Goal: Transaction & Acquisition: Purchase product/service

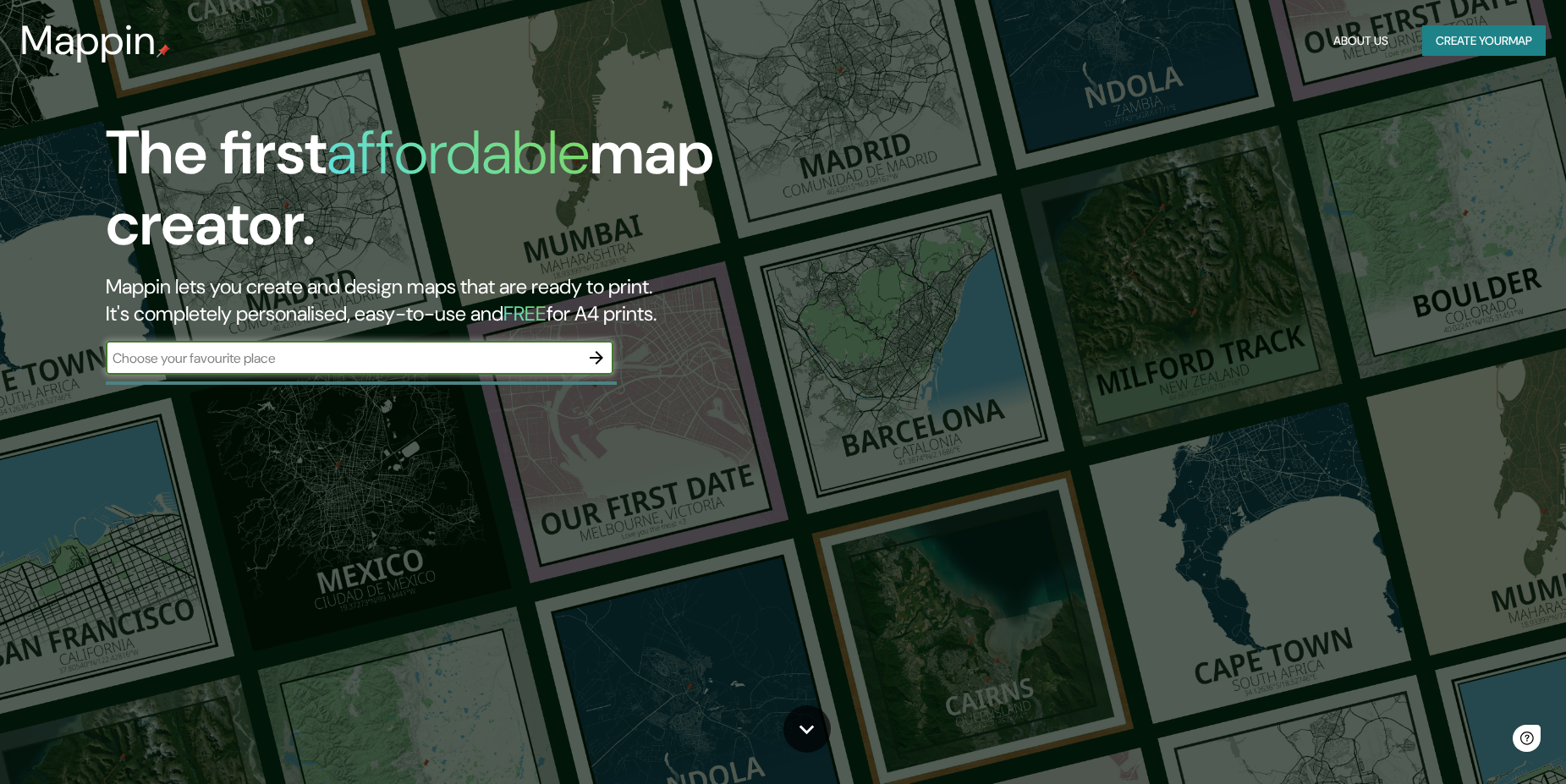
click at [481, 360] on input "text" at bounding box center [342, 358] width 474 height 19
type input "Jardines de san [PERSON_NAME]"
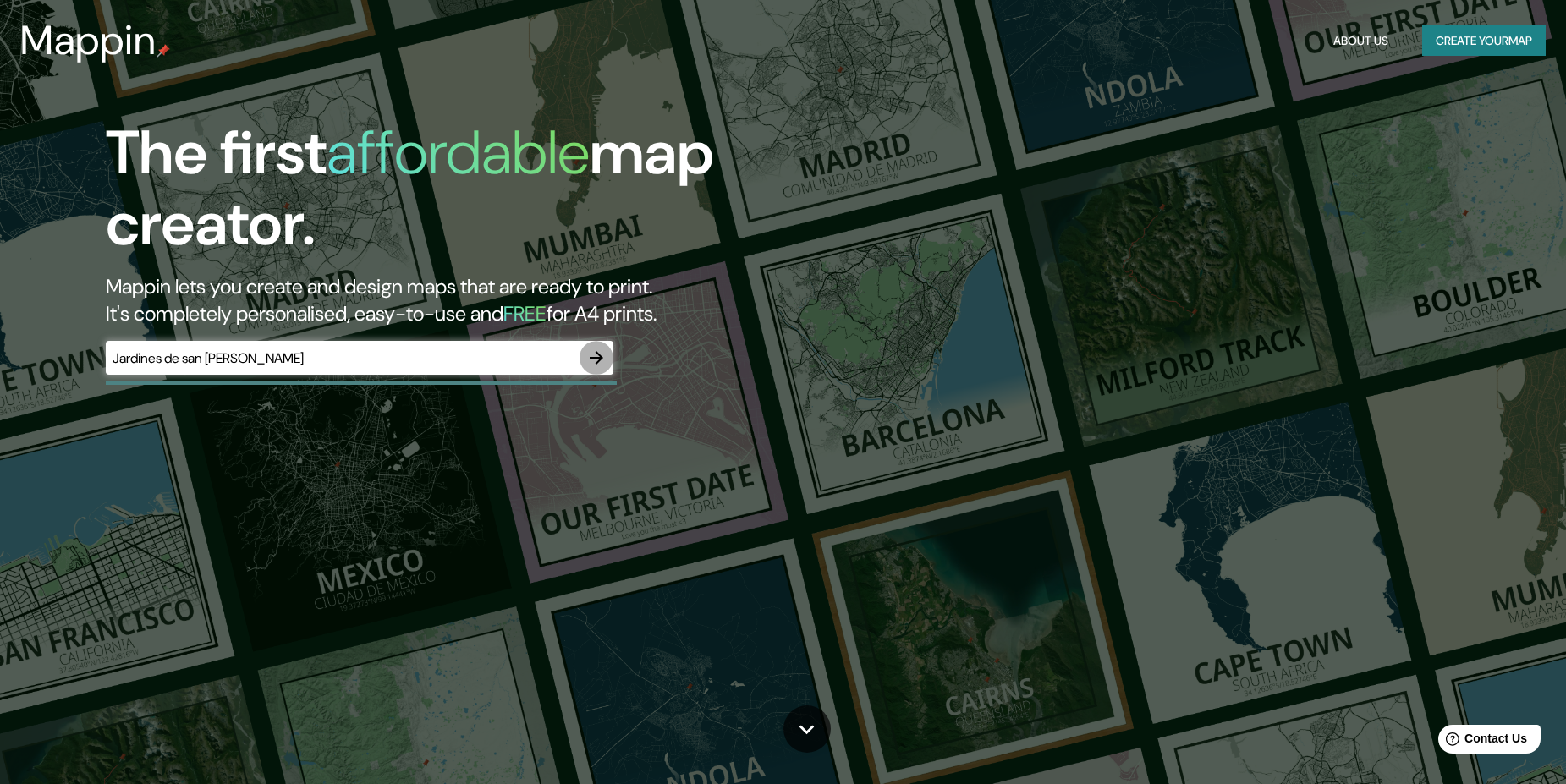
click at [595, 349] on icon "button" at bounding box center [597, 358] width 20 height 20
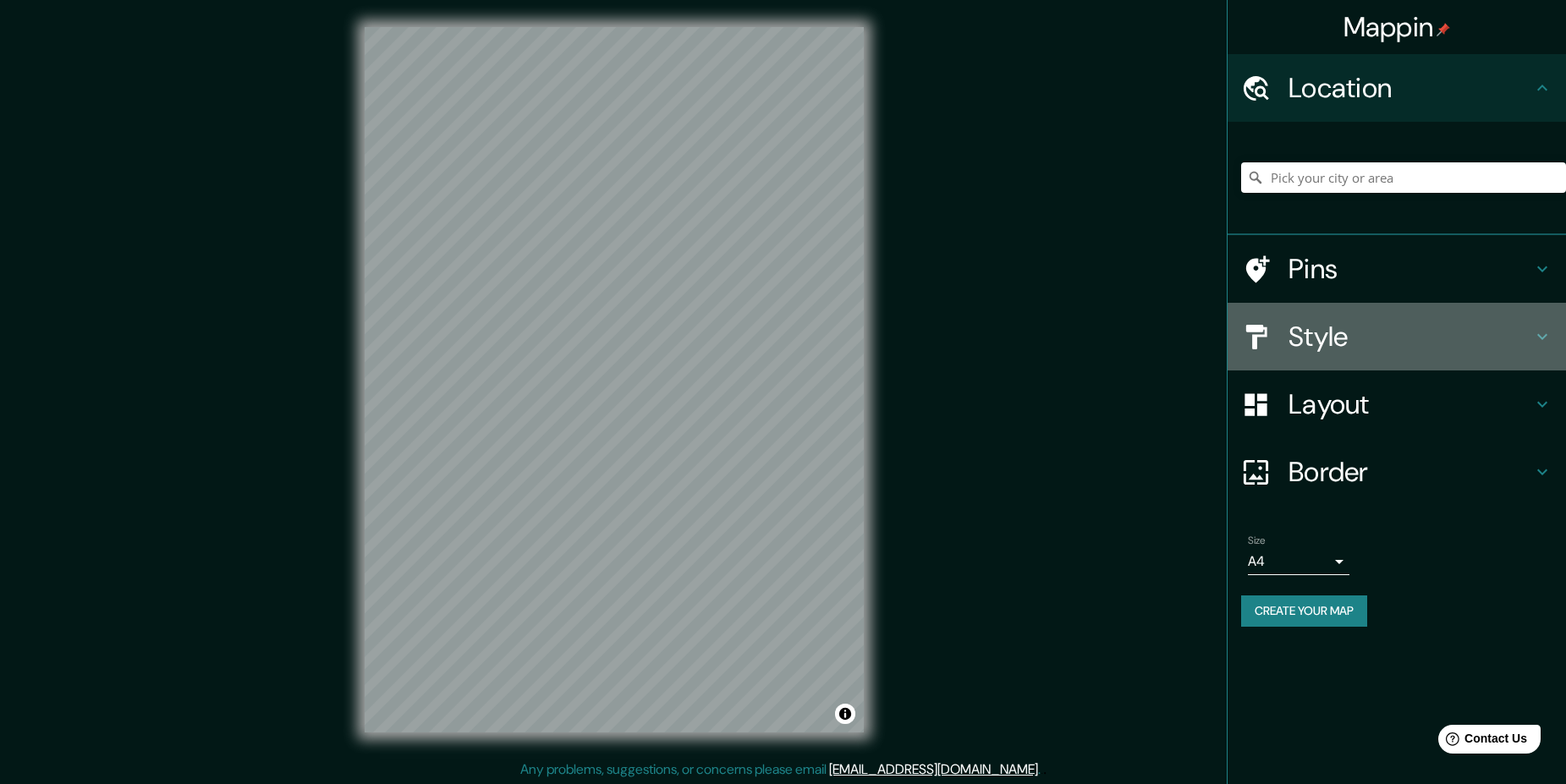
click at [1342, 338] on h4 "Style" at bounding box center [1410, 336] width 244 height 33
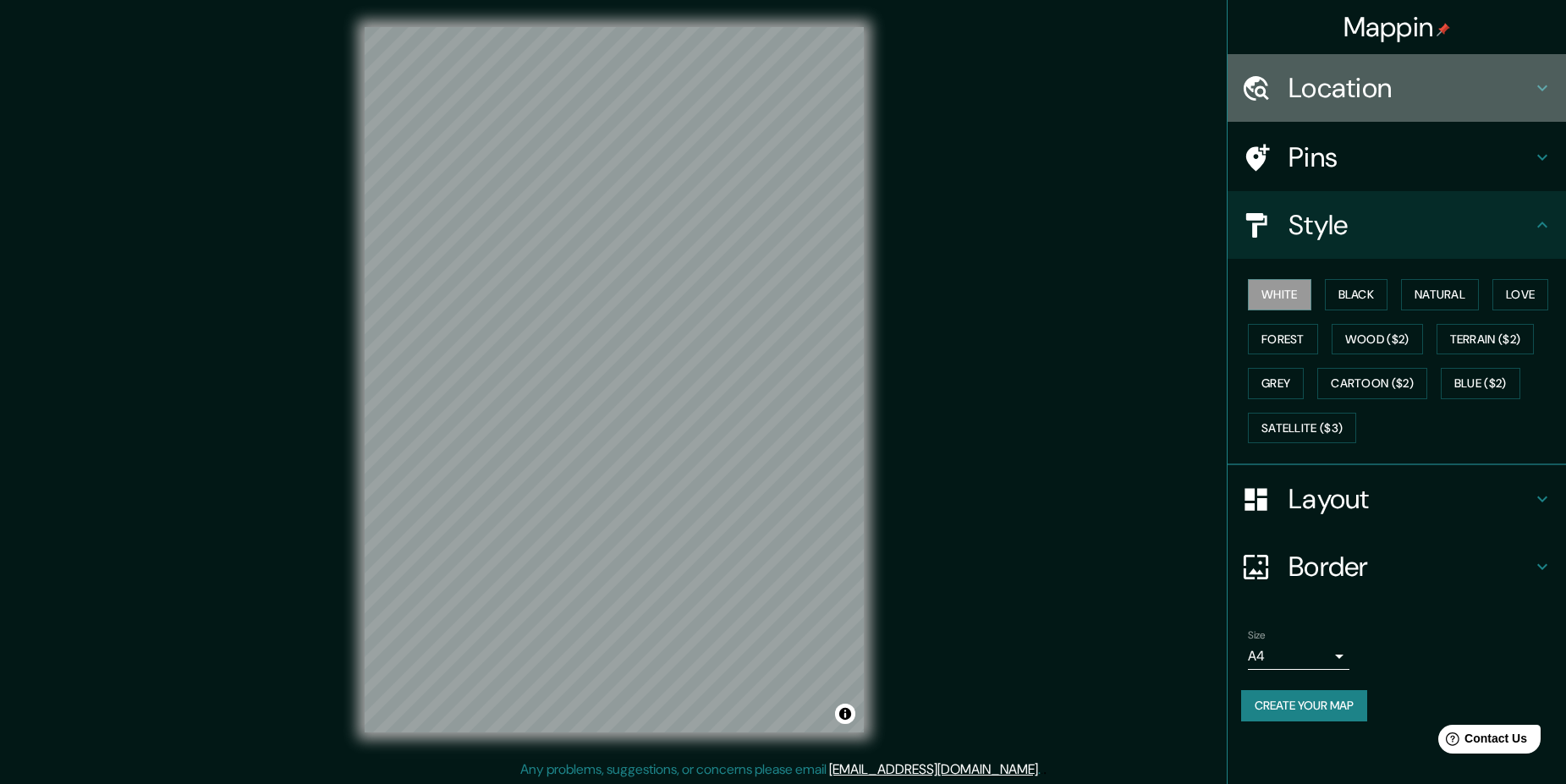
click at [1373, 99] on h4 "Location" at bounding box center [1410, 87] width 244 height 33
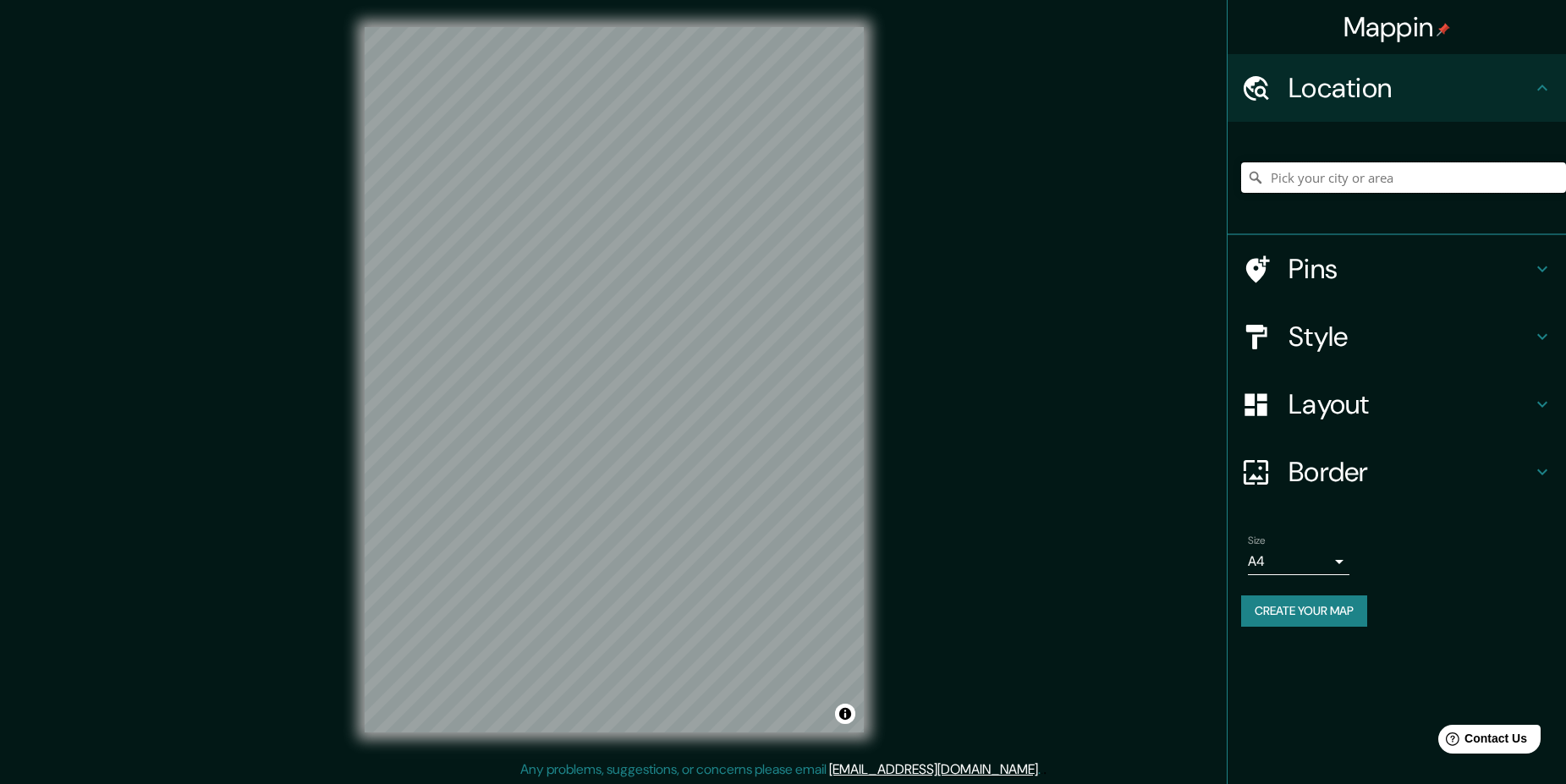
click at [1366, 178] on input "Pick your city or area" at bounding box center [1404, 177] width 325 height 31
type input "[GEOGRAPHIC_DATA][PERSON_NAME], [GEOGRAPHIC_DATA], [GEOGRAPHIC_DATA]"
click at [881, 339] on div "© Mapbox © OpenStreetMap Improve this map" at bounding box center [614, 379] width 553 height 760
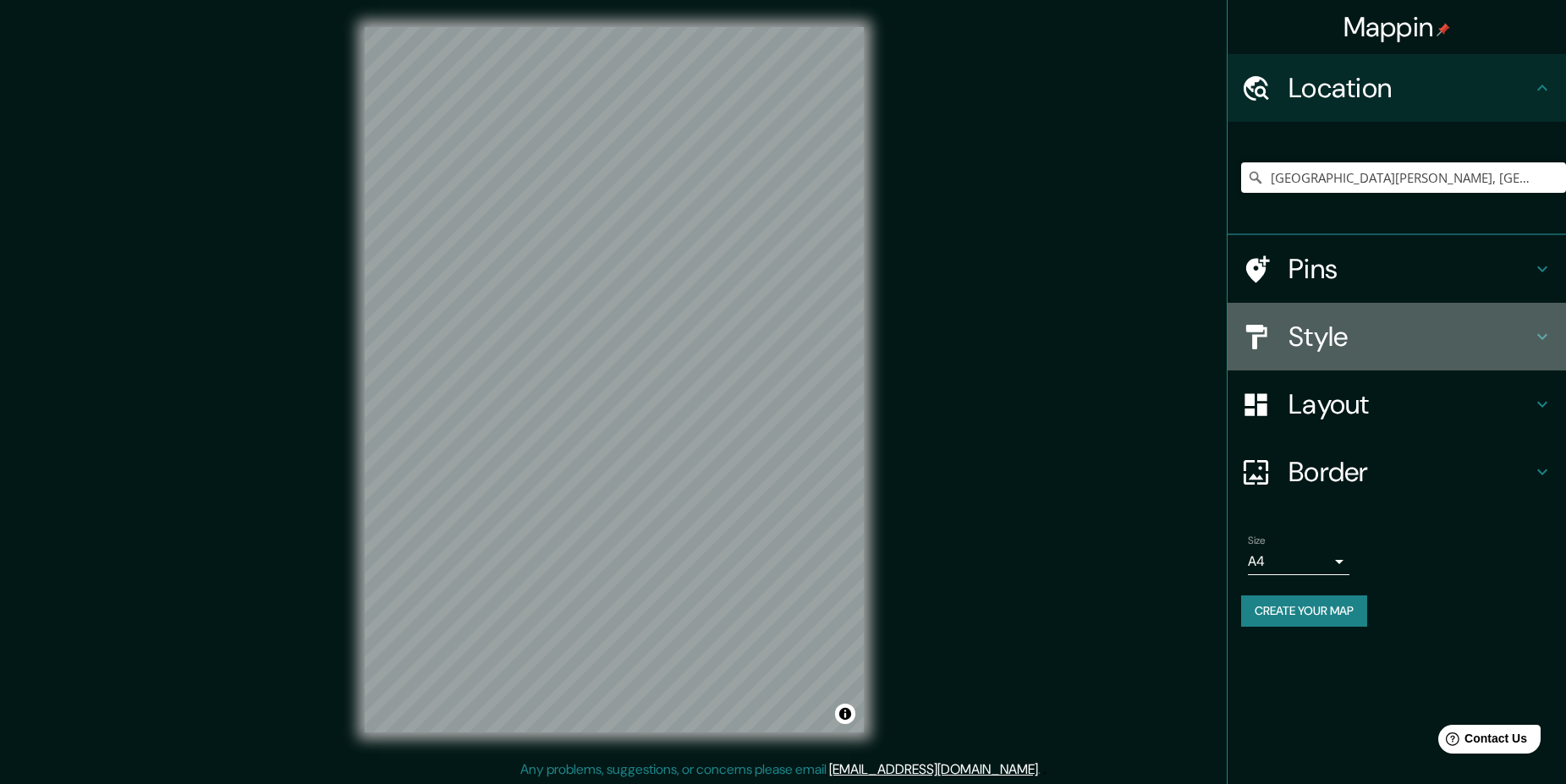
click at [1359, 333] on h4 "Style" at bounding box center [1410, 336] width 244 height 33
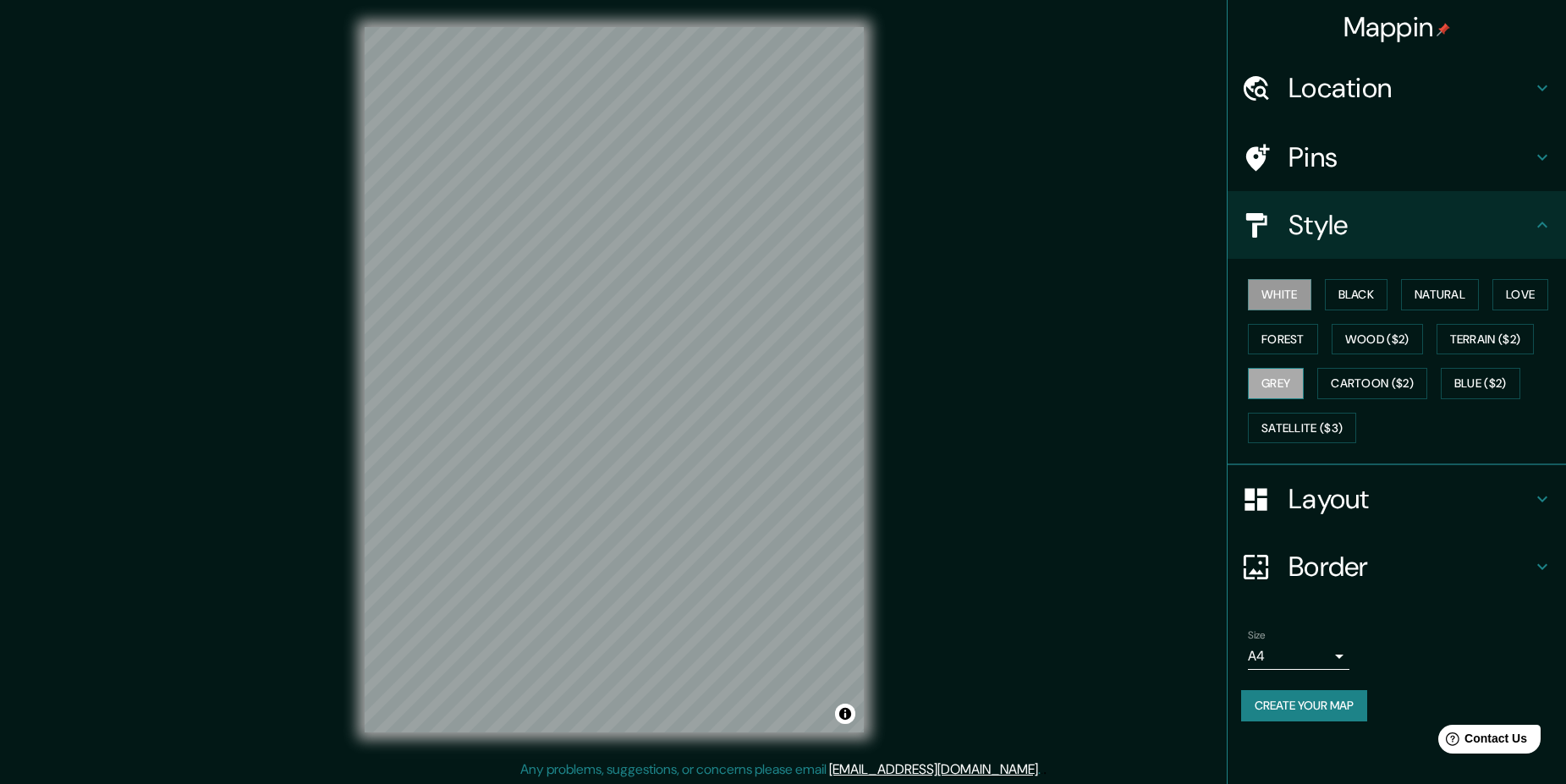
click at [1295, 397] on button "Grey" at bounding box center [1276, 383] width 56 height 32
click at [1278, 293] on button "White" at bounding box center [1280, 294] width 63 height 32
click at [1360, 502] on h4 "Layout" at bounding box center [1410, 499] width 244 height 33
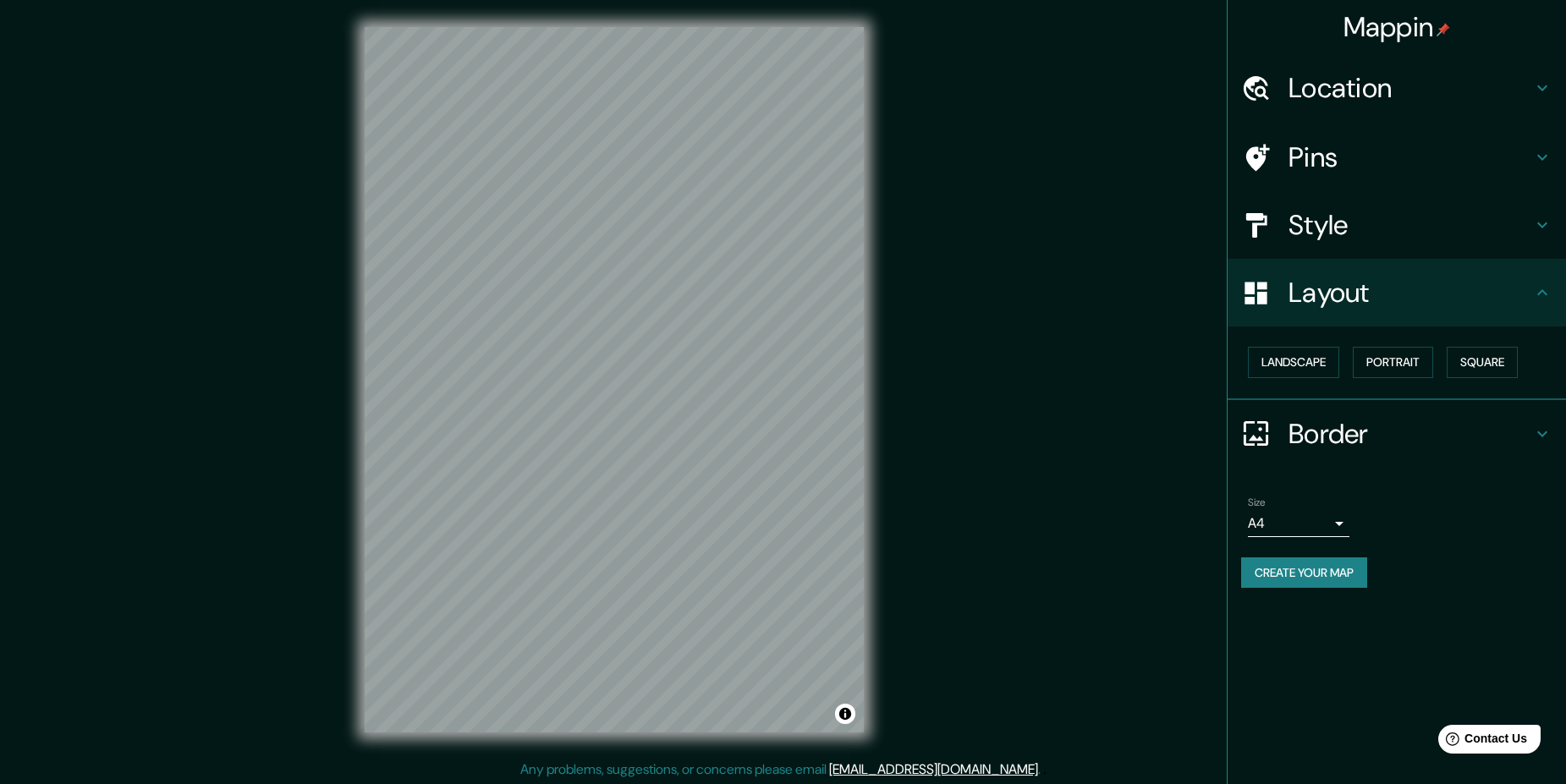
click at [1366, 458] on div "Border" at bounding box center [1398, 434] width 339 height 68
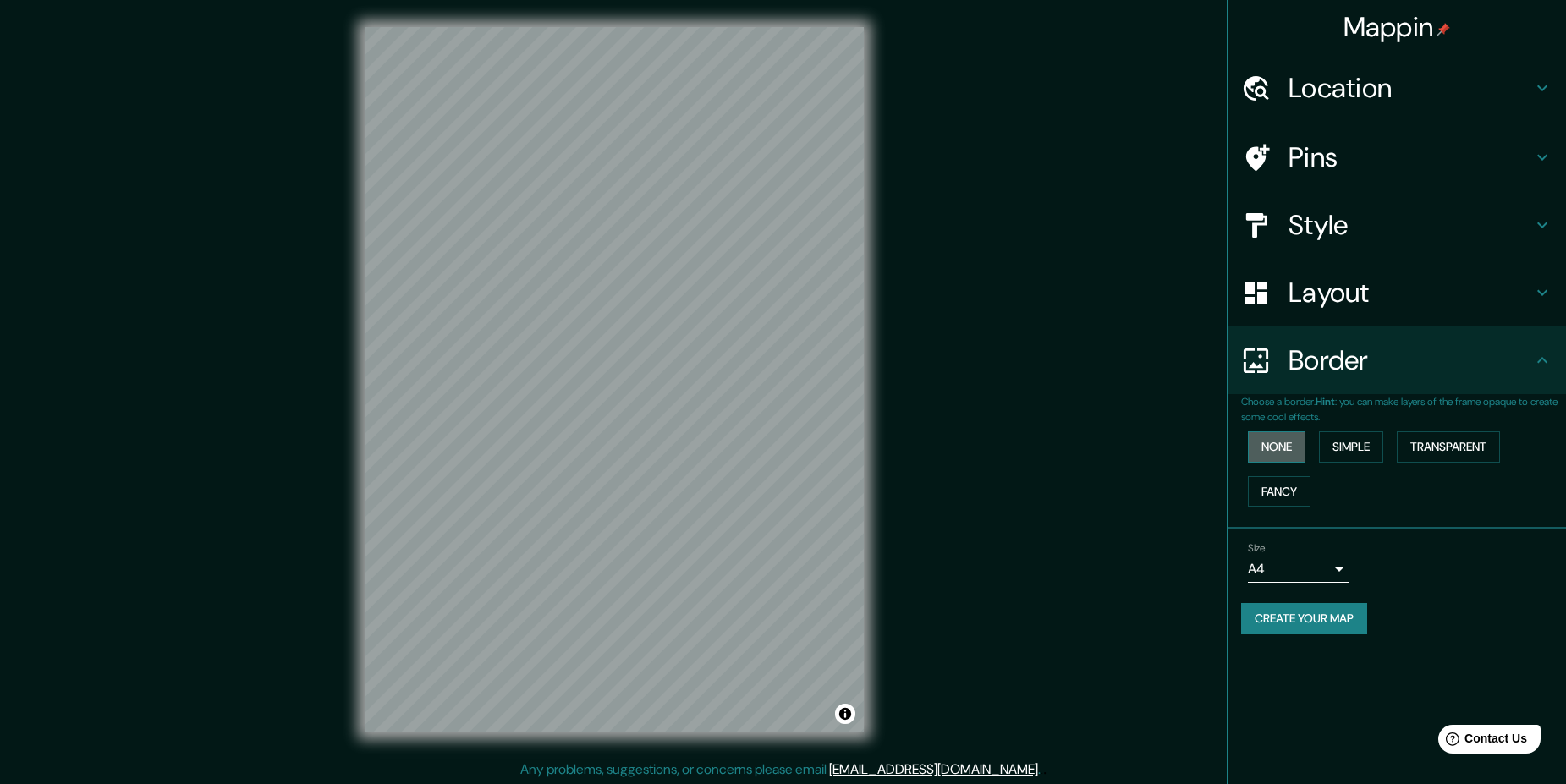
click at [1300, 445] on button "None" at bounding box center [1277, 447] width 58 height 32
click at [1340, 378] on div "Border" at bounding box center [1398, 360] width 339 height 68
click at [1292, 554] on div "Size A4 single" at bounding box center [1299, 562] width 101 height 41
click at [1337, 560] on body "Mappin Location [GEOGRAPHIC_DATA][PERSON_NAME], [GEOGRAPHIC_DATA] [GEOGRAPHIC_D…" at bounding box center [783, 392] width 1566 height 784
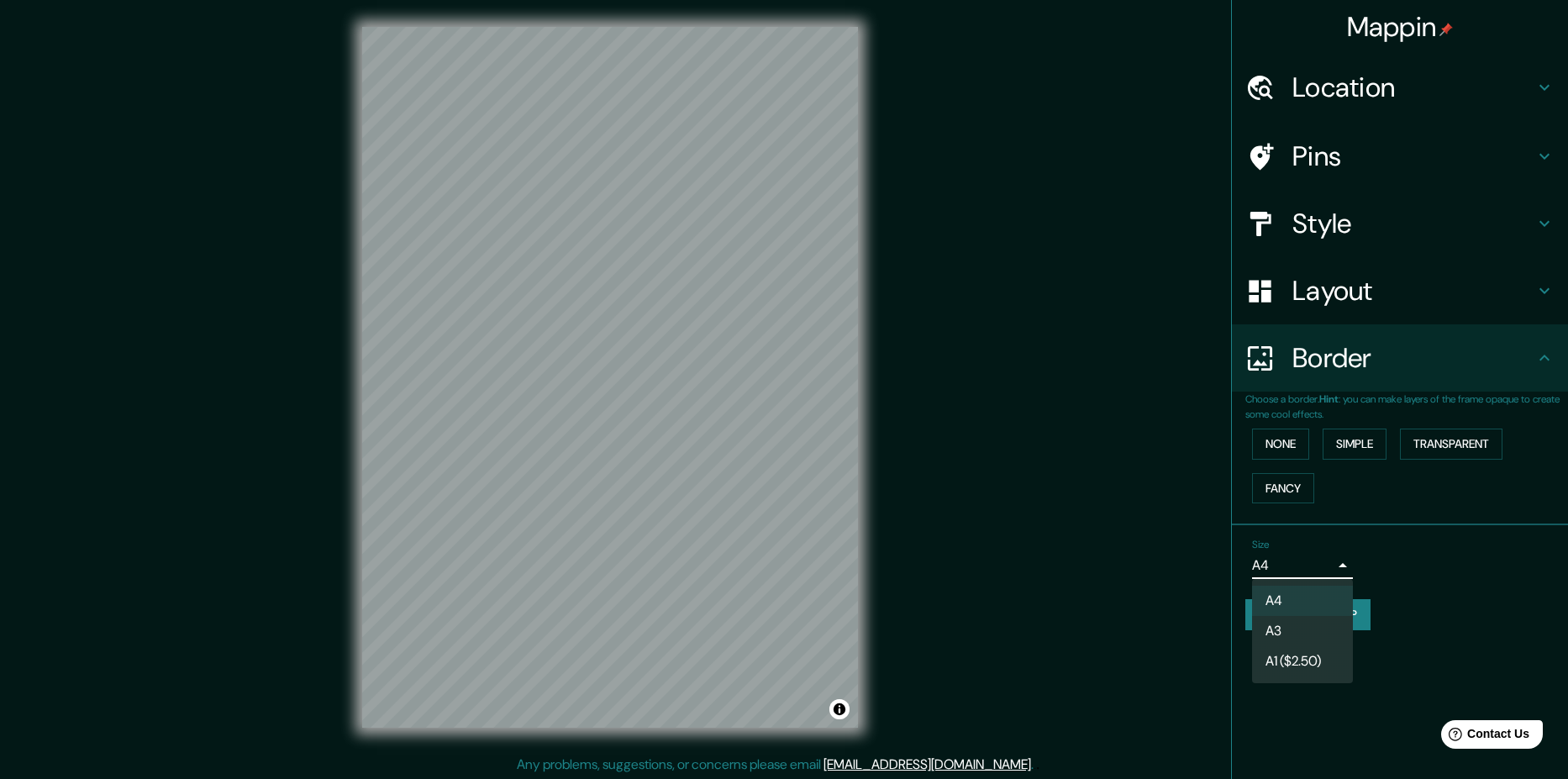
click at [1312, 630] on li "A3" at bounding box center [1303, 631] width 101 height 31
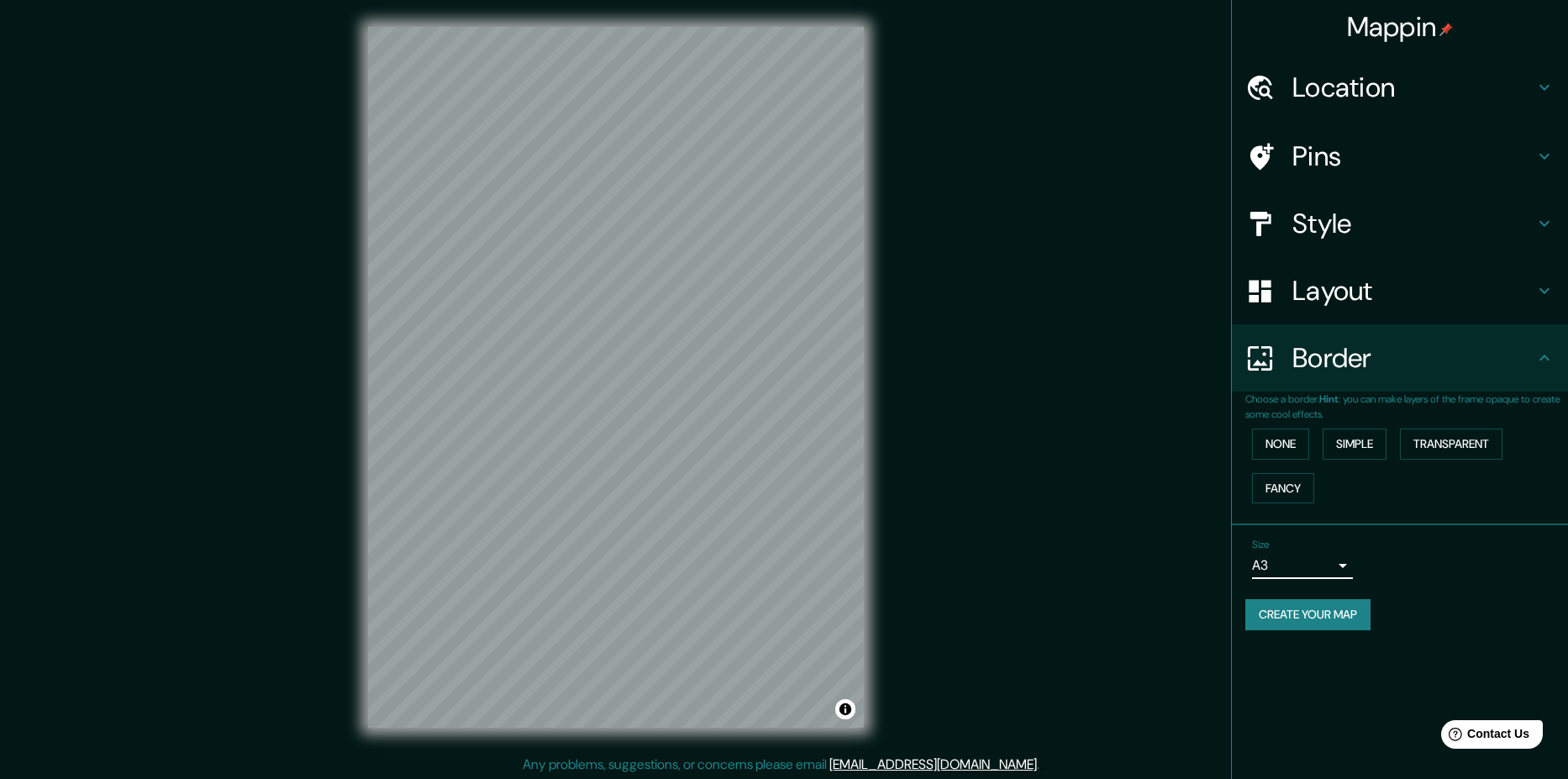
click at [1335, 570] on body "Mappin Location [GEOGRAPHIC_DATA][PERSON_NAME], [GEOGRAPHIC_DATA] [GEOGRAPHIC_D…" at bounding box center [784, 390] width 1568 height 779
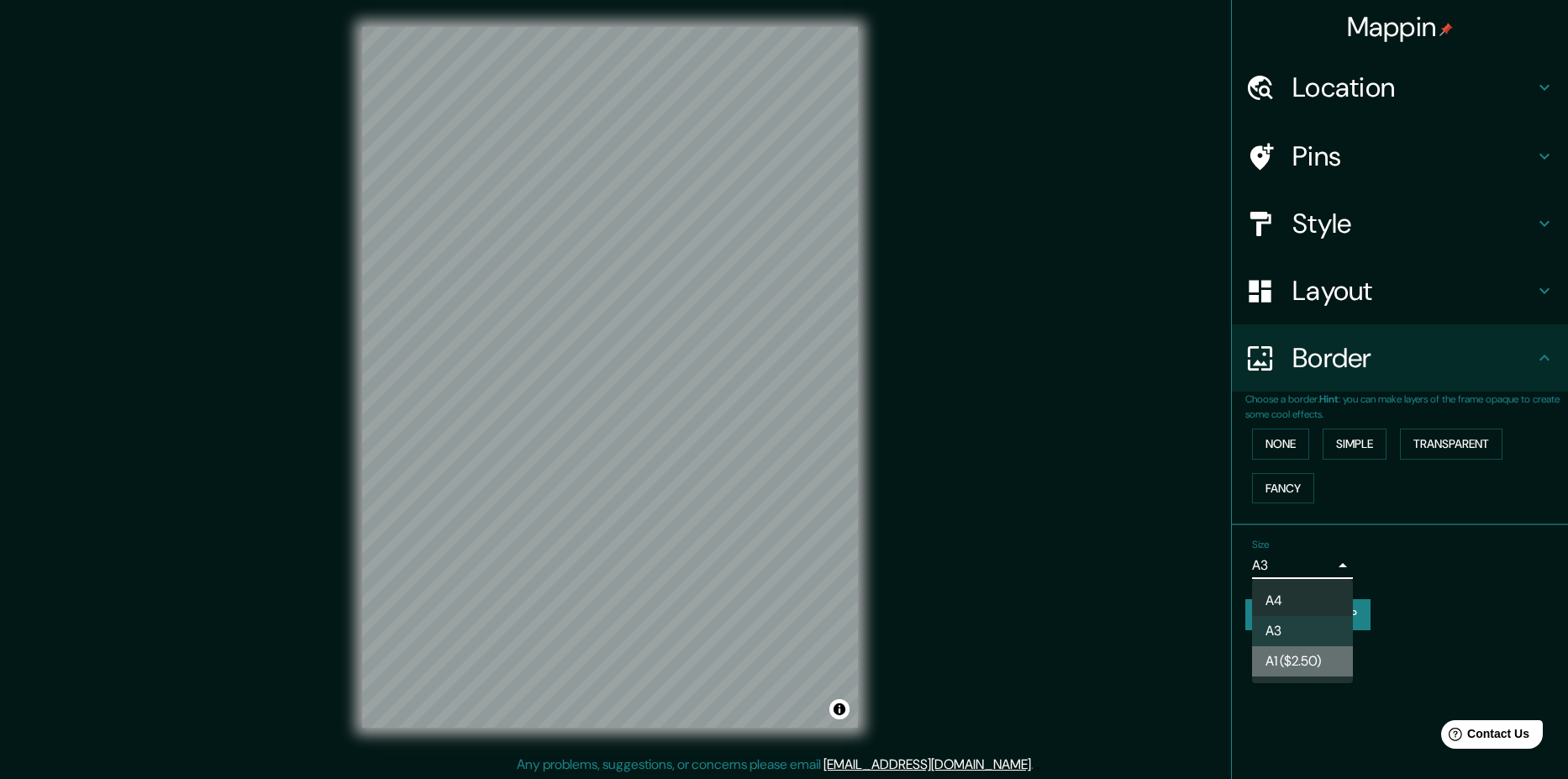
click at [1307, 667] on li "A1 ($2.50)" at bounding box center [1303, 662] width 101 height 31
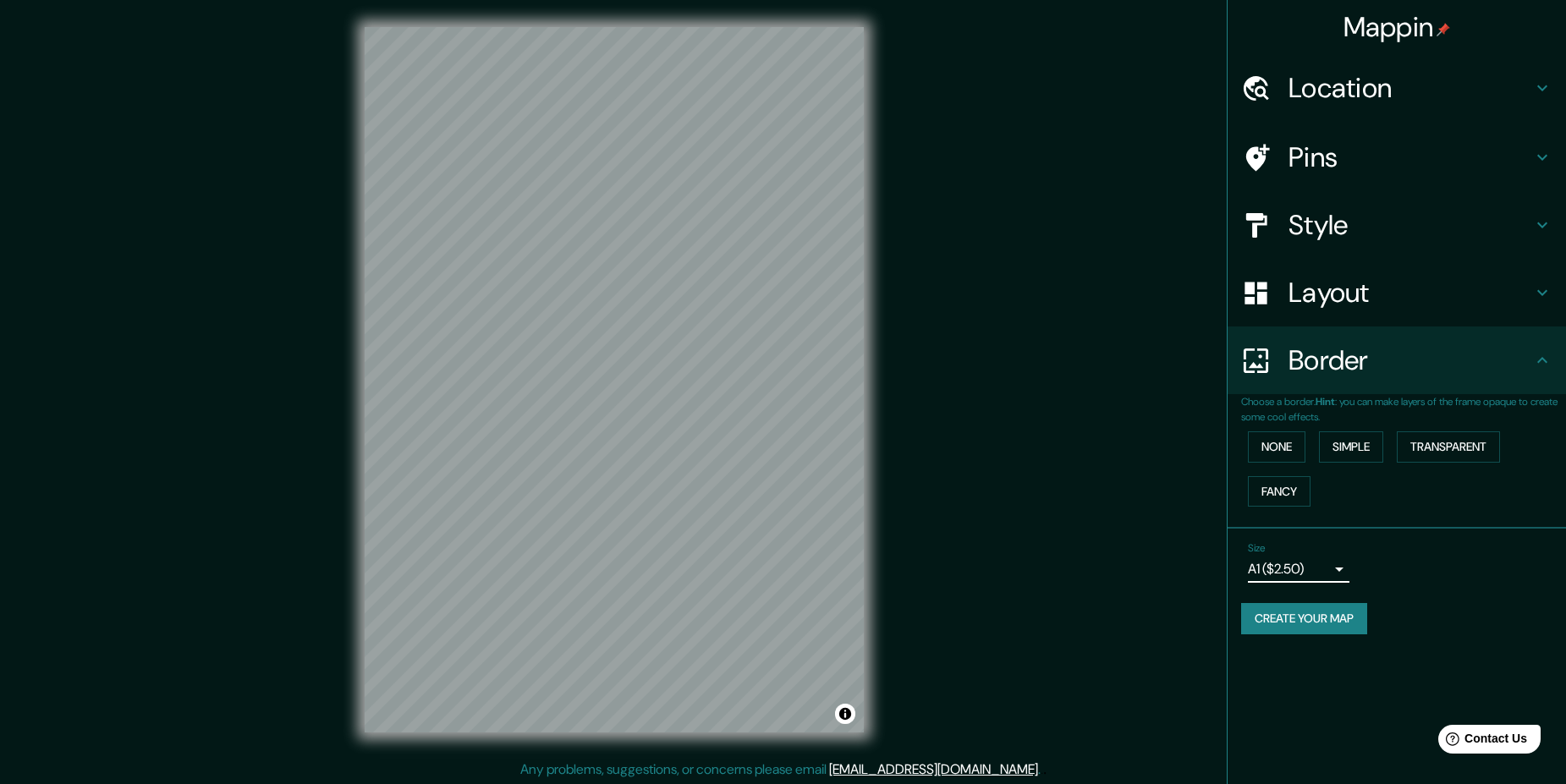
click at [1340, 569] on body "Mappin Location [GEOGRAPHIC_DATA][PERSON_NAME], [GEOGRAPHIC_DATA] [GEOGRAPHIC_D…" at bounding box center [783, 392] width 1566 height 784
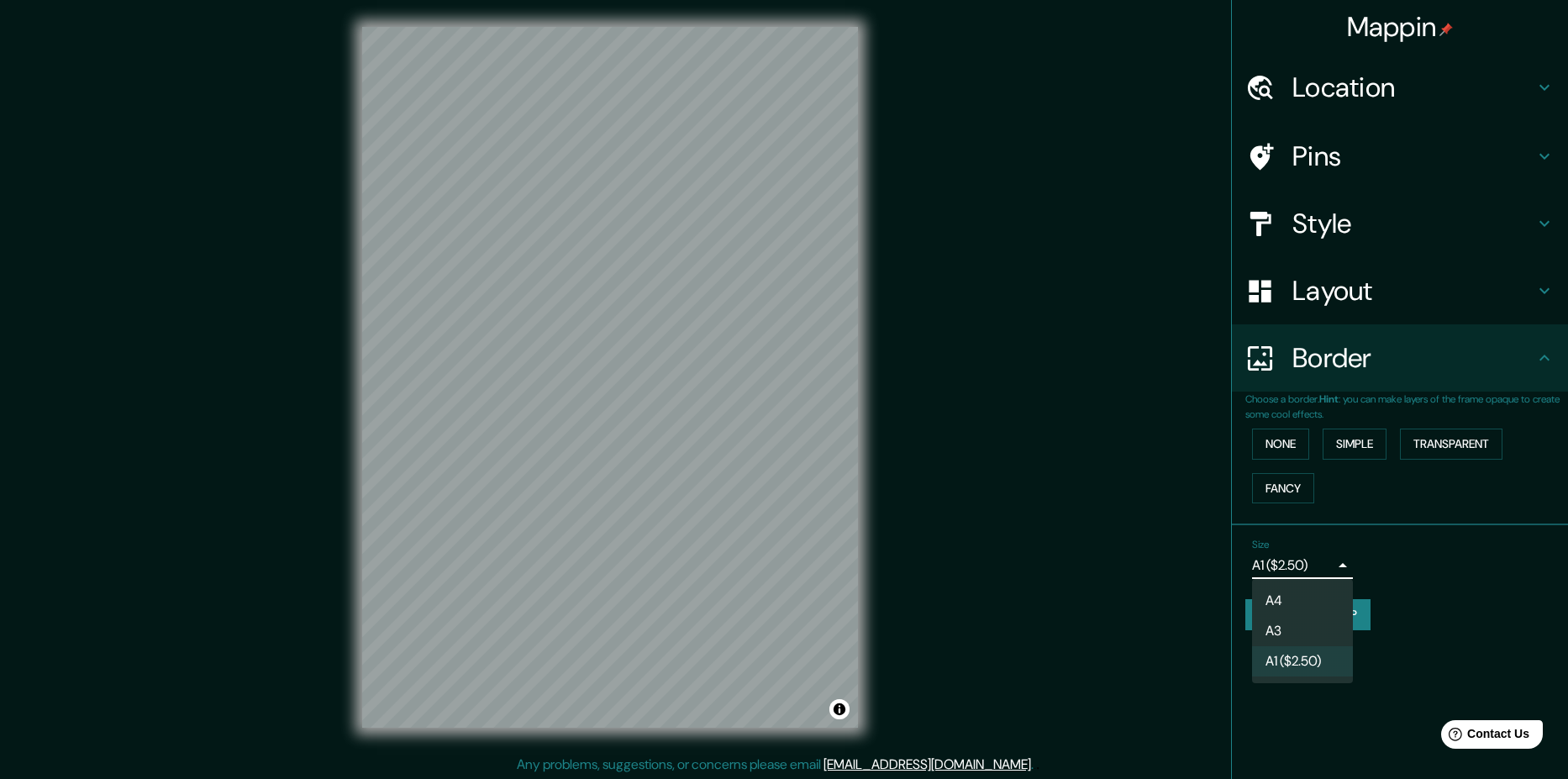
click at [1296, 595] on li "A4" at bounding box center [1303, 601] width 101 height 31
type input "single"
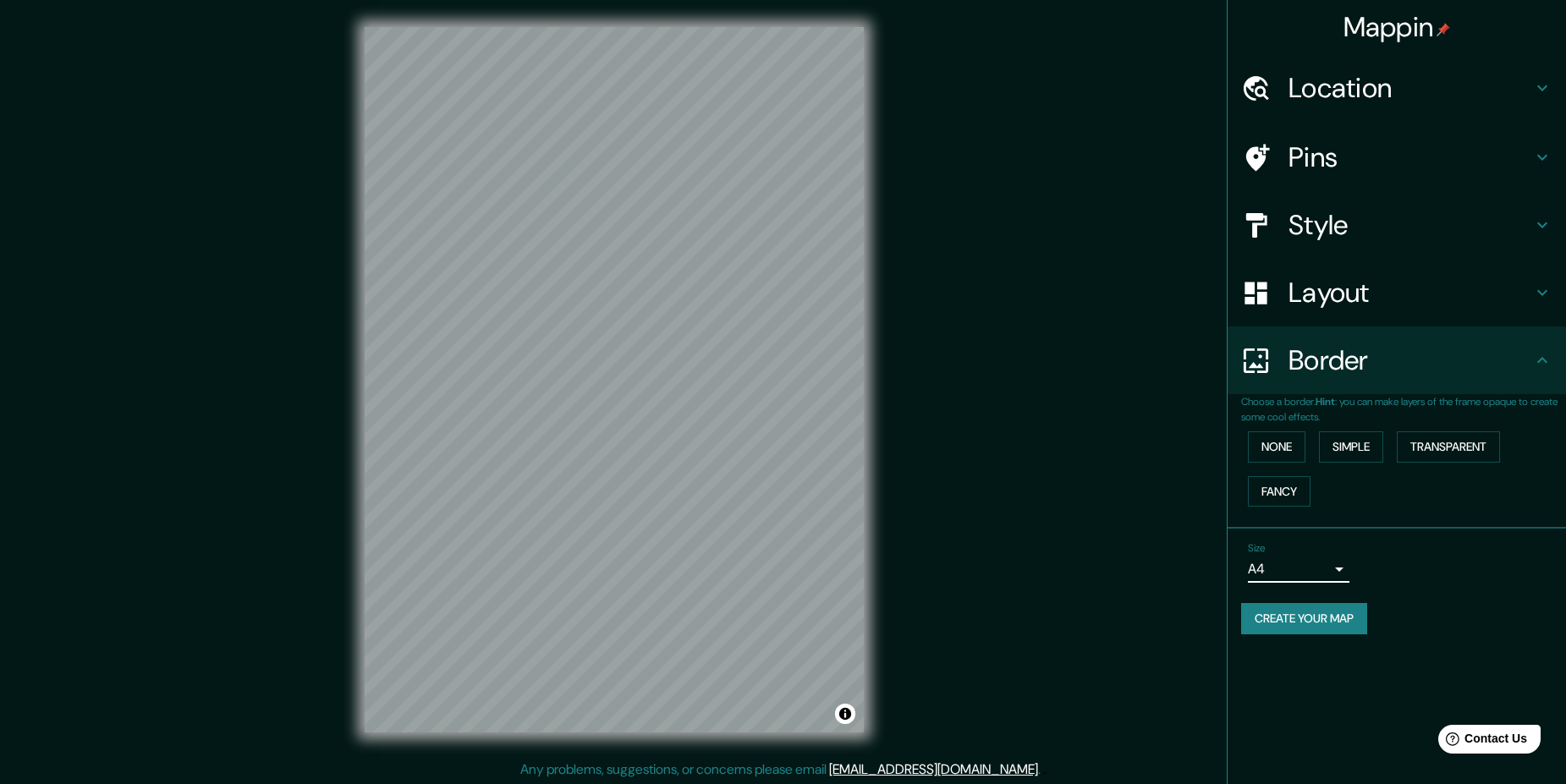
click at [1368, 92] on h4 "Location" at bounding box center [1410, 87] width 244 height 33
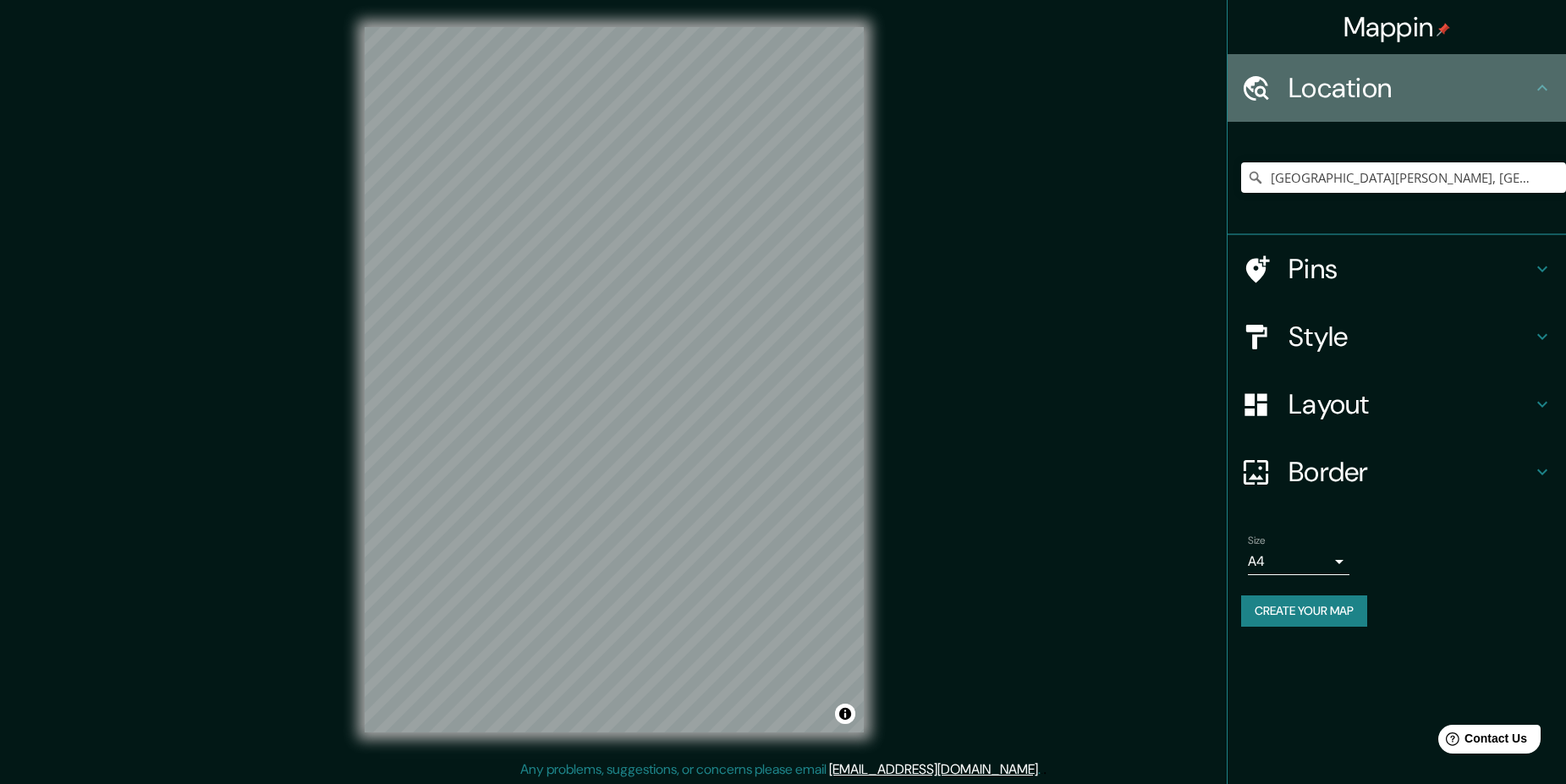
click at [1368, 92] on h4 "Location" at bounding box center [1410, 87] width 244 height 33
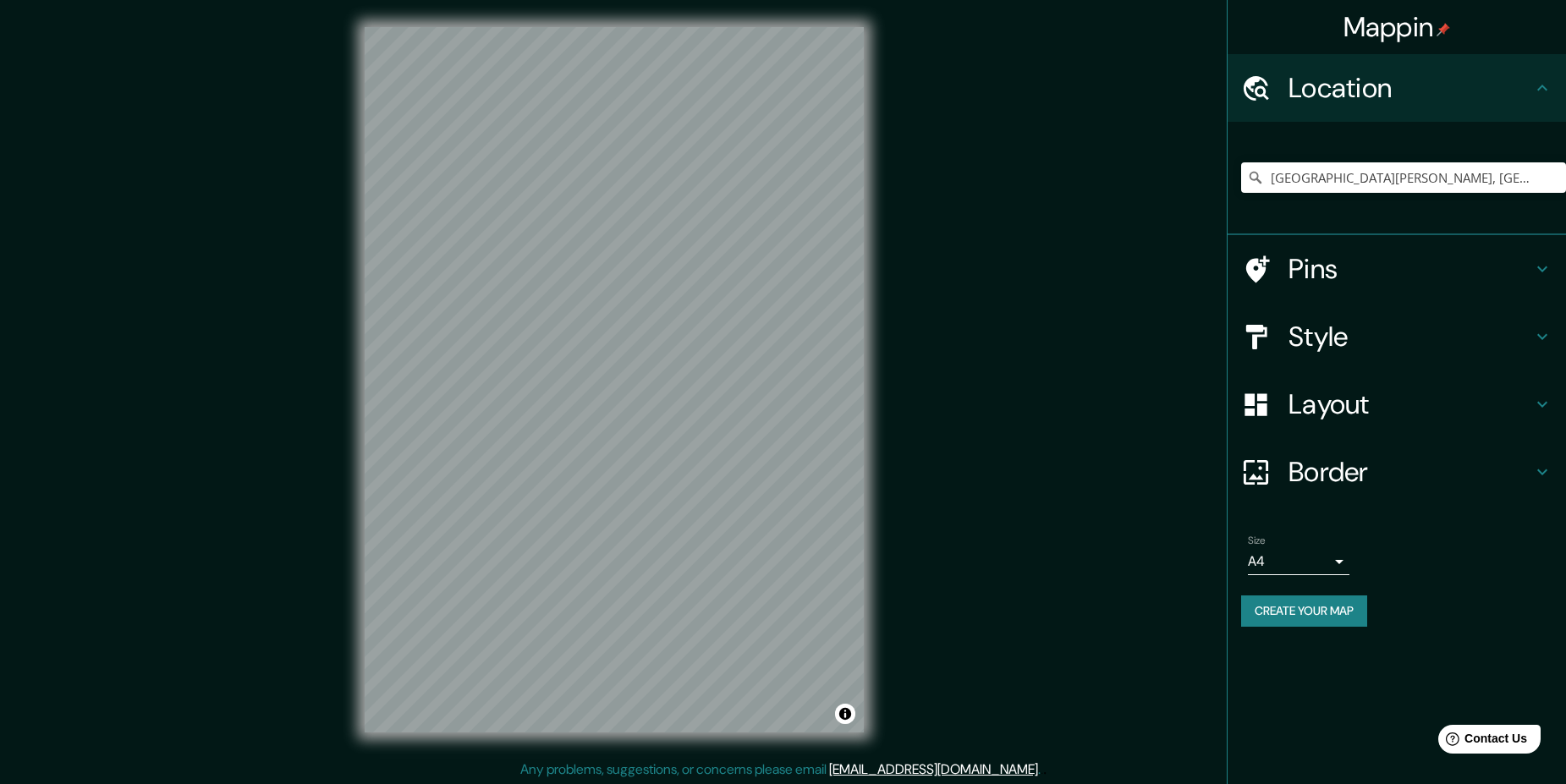
click at [1364, 275] on h4 "Pins" at bounding box center [1410, 268] width 244 height 33
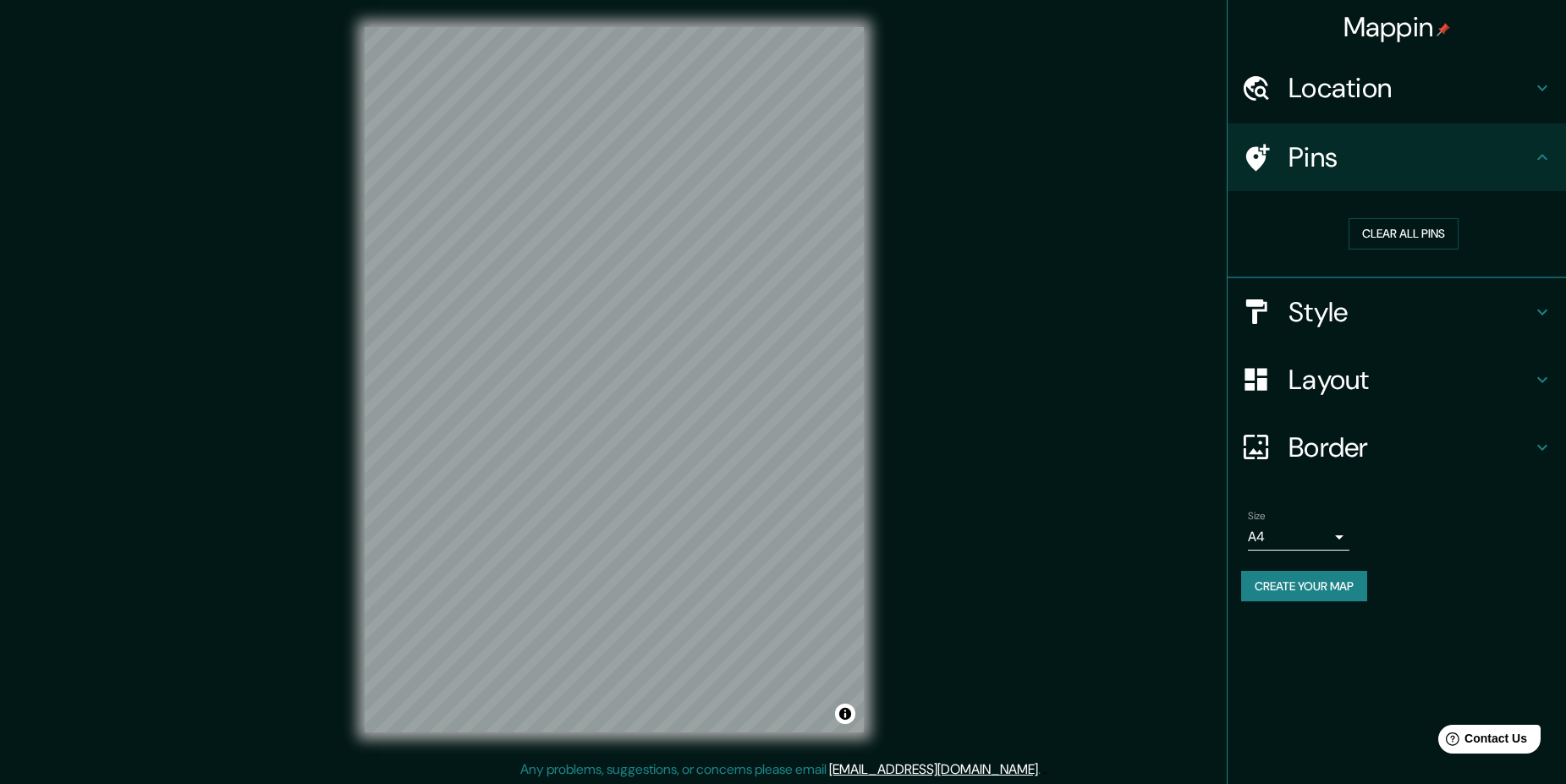
click at [1302, 598] on button "Create your map" at bounding box center [1304, 587] width 126 height 32
click at [1326, 312] on h4 "Style" at bounding box center [1410, 311] width 244 height 33
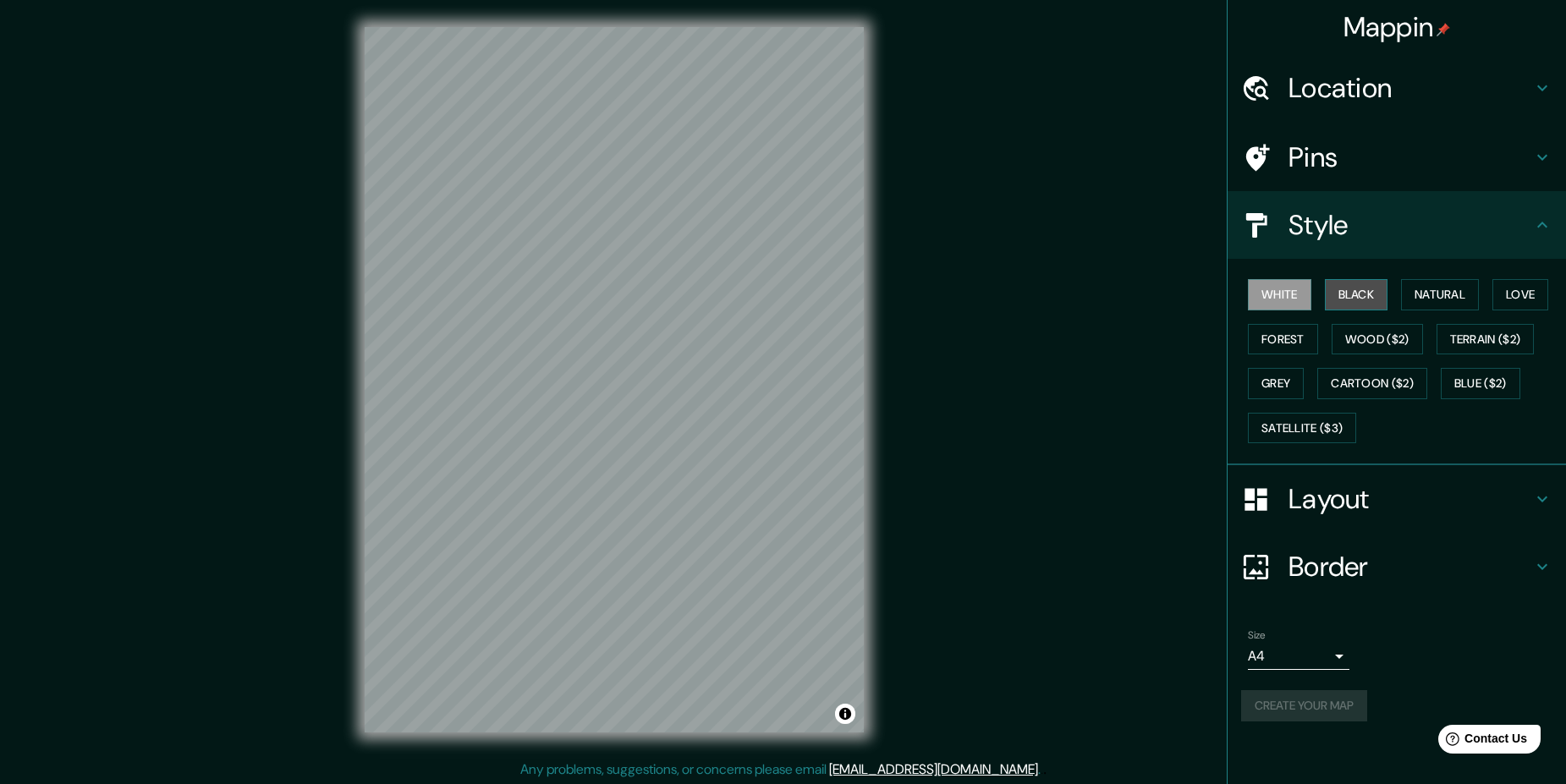
click at [1367, 294] on button "Black" at bounding box center [1357, 294] width 63 height 32
click at [1308, 287] on button "White" at bounding box center [1280, 294] width 63 height 32
click at [1464, 285] on button "Natural" at bounding box center [1440, 294] width 78 height 32
click at [1508, 283] on button "Love" at bounding box center [1521, 294] width 56 height 32
click at [1270, 332] on button "Forest" at bounding box center [1283, 339] width 71 height 32
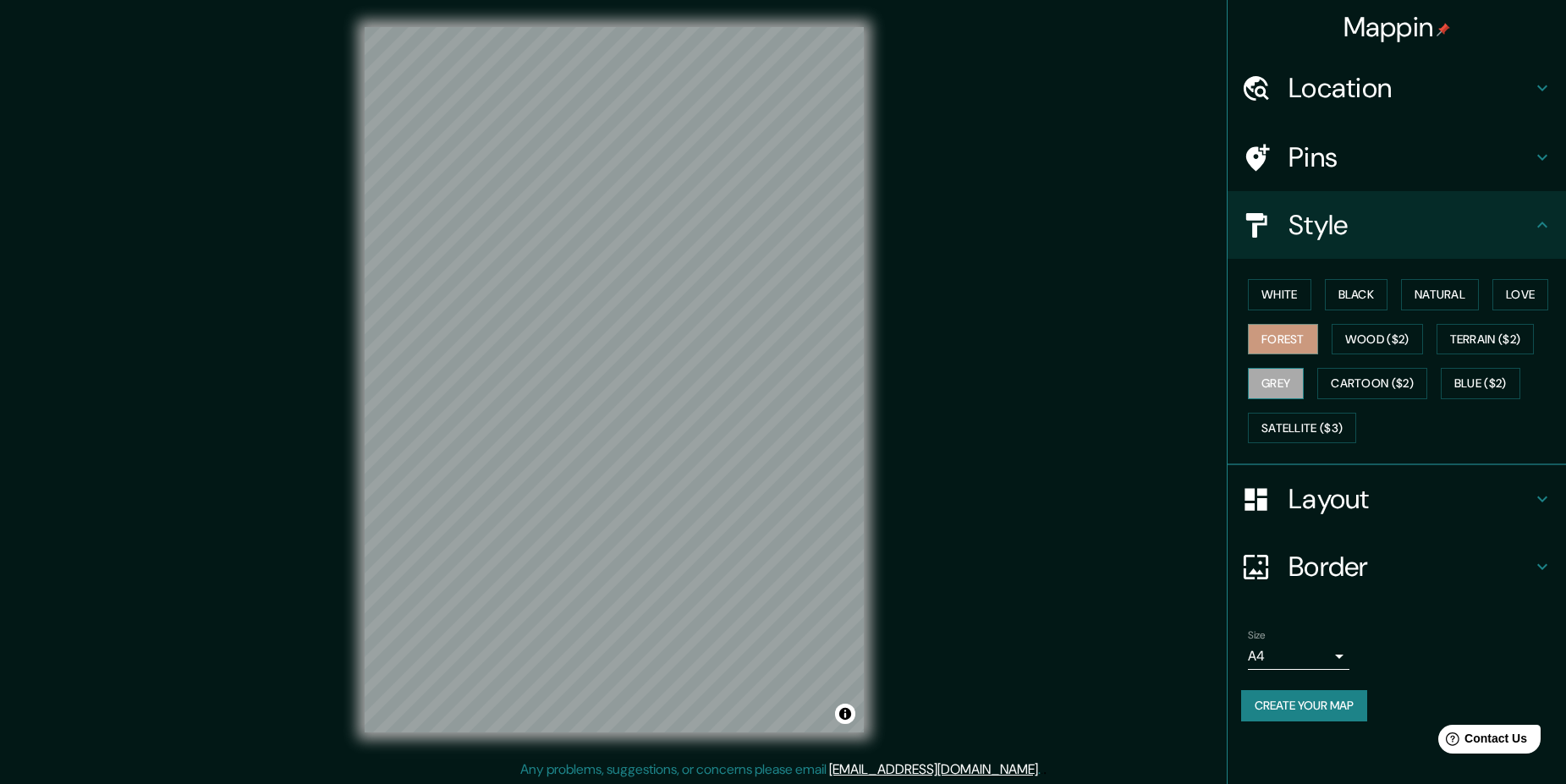
click at [1286, 383] on button "Grey" at bounding box center [1276, 383] width 56 height 32
click at [1280, 292] on button "White" at bounding box center [1280, 294] width 63 height 32
